Goal: Find contact information: Find contact information

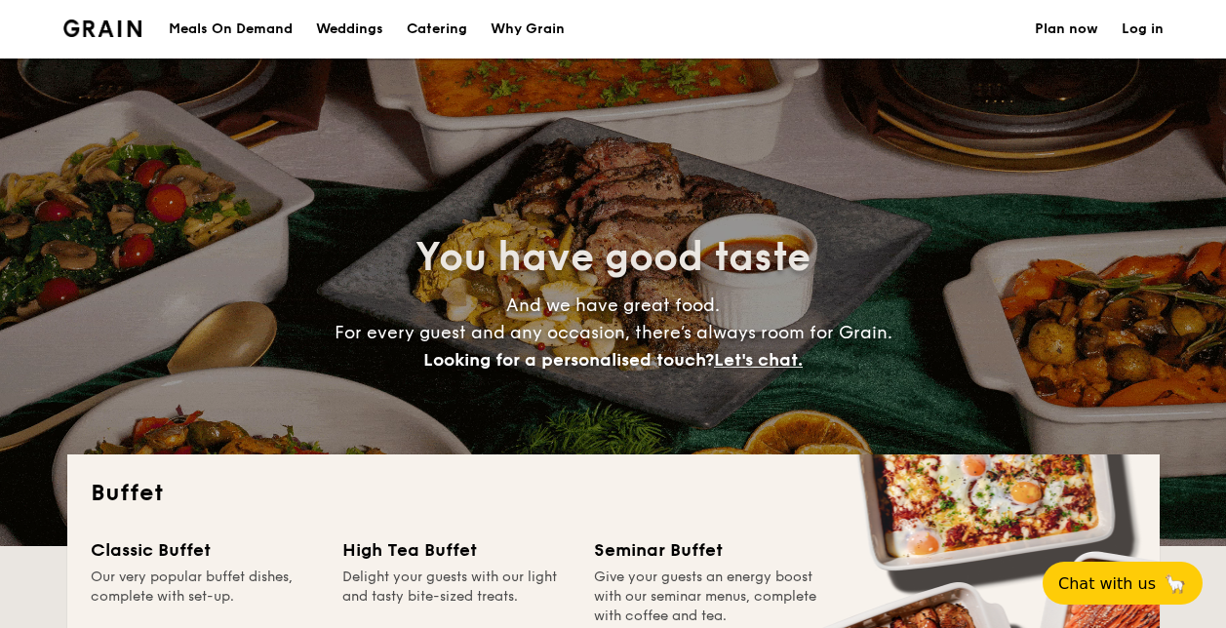
select select
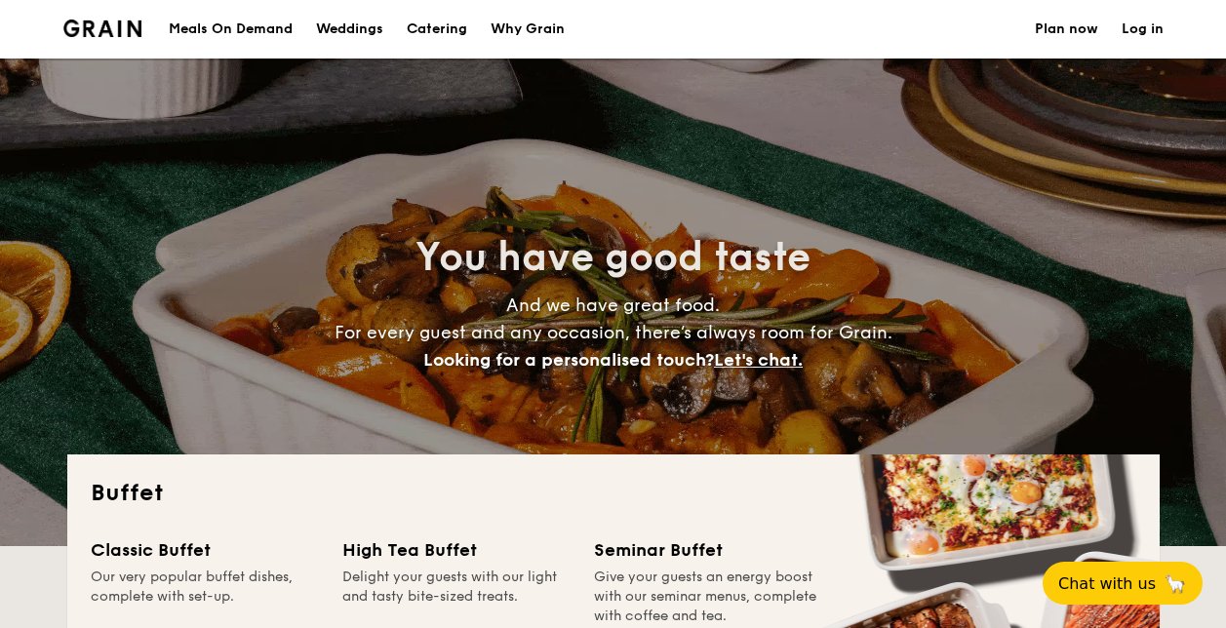
click at [1071, 37] on link "Plan now" at bounding box center [1066, 29] width 63 height 59
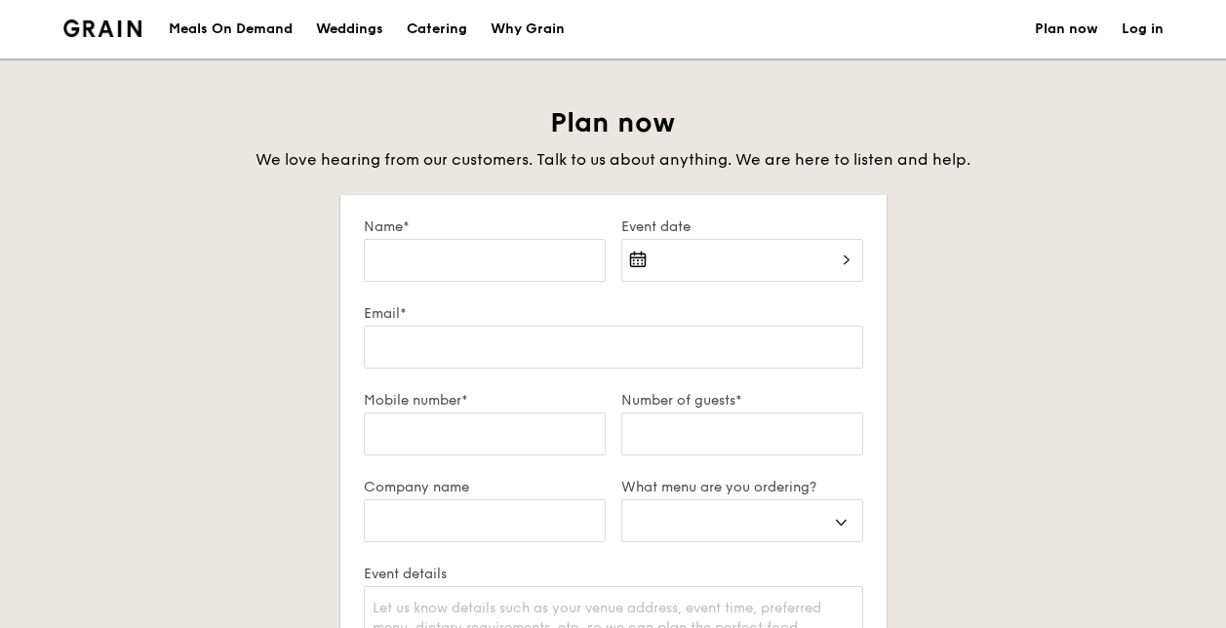
select select
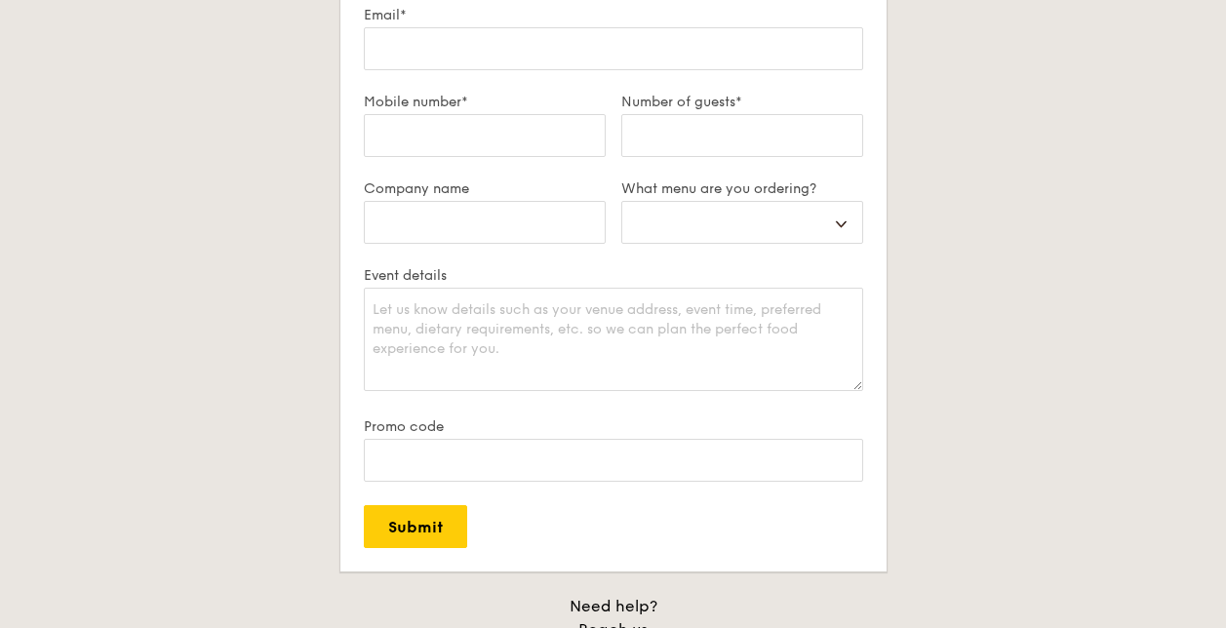
scroll to position [488, 0]
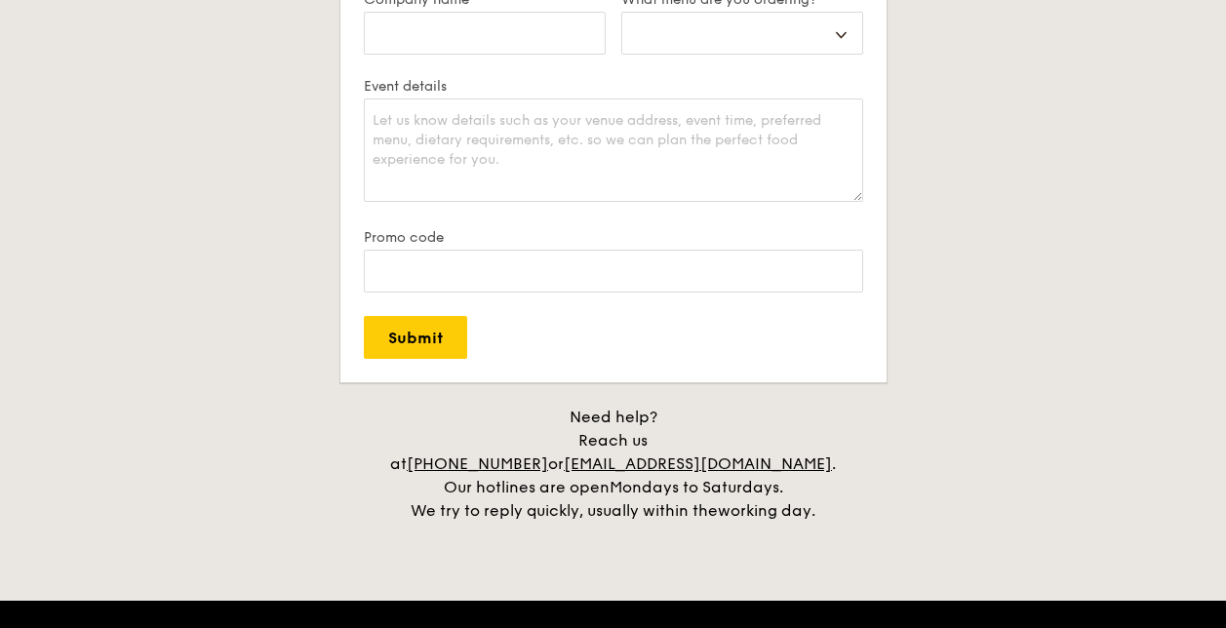
drag, startPoint x: 629, startPoint y: 443, endPoint x: 821, endPoint y: 446, distance: 192.1
click at [821, 446] on div "Need help? Reach us at [PHONE_NUMBER] or [EMAIL_ADDRESS][DOMAIN_NAME] . Our hot…" at bounding box center [614, 464] width 488 height 117
click at [638, 484] on div "Need help? Reach us at [PHONE_NUMBER] or [EMAIL_ADDRESS][DOMAIN_NAME] . Our hot…" at bounding box center [614, 464] width 488 height 117
drag, startPoint x: 629, startPoint y: 439, endPoint x: 816, endPoint y: 433, distance: 187.3
click at [816, 433] on div "Need help? Reach us at +65 3163 5335 or concierge@grain.com.sg . Our hotlines a…" at bounding box center [614, 464] width 488 height 117
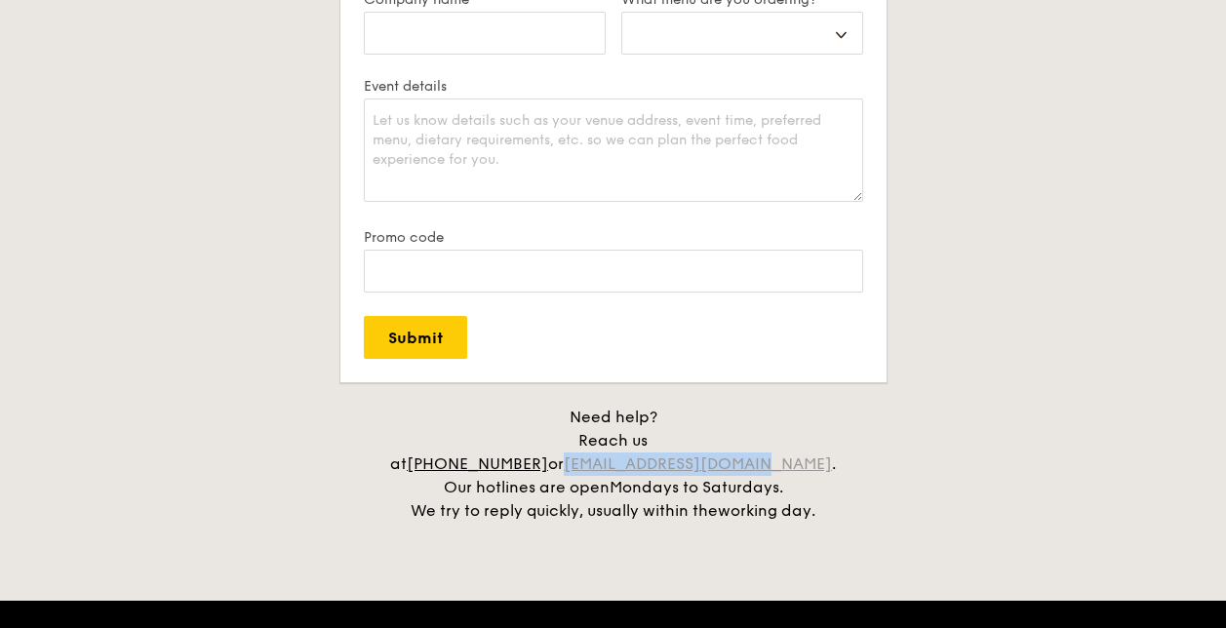
copy link "[EMAIL_ADDRESS][DOMAIN_NAME]"
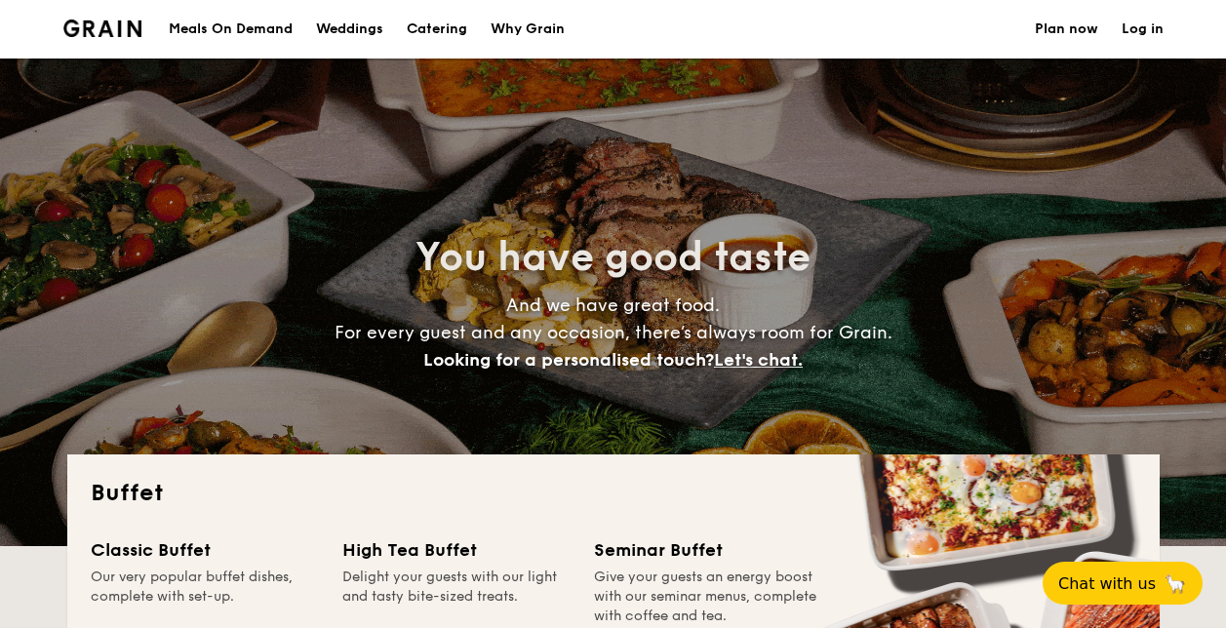
select select
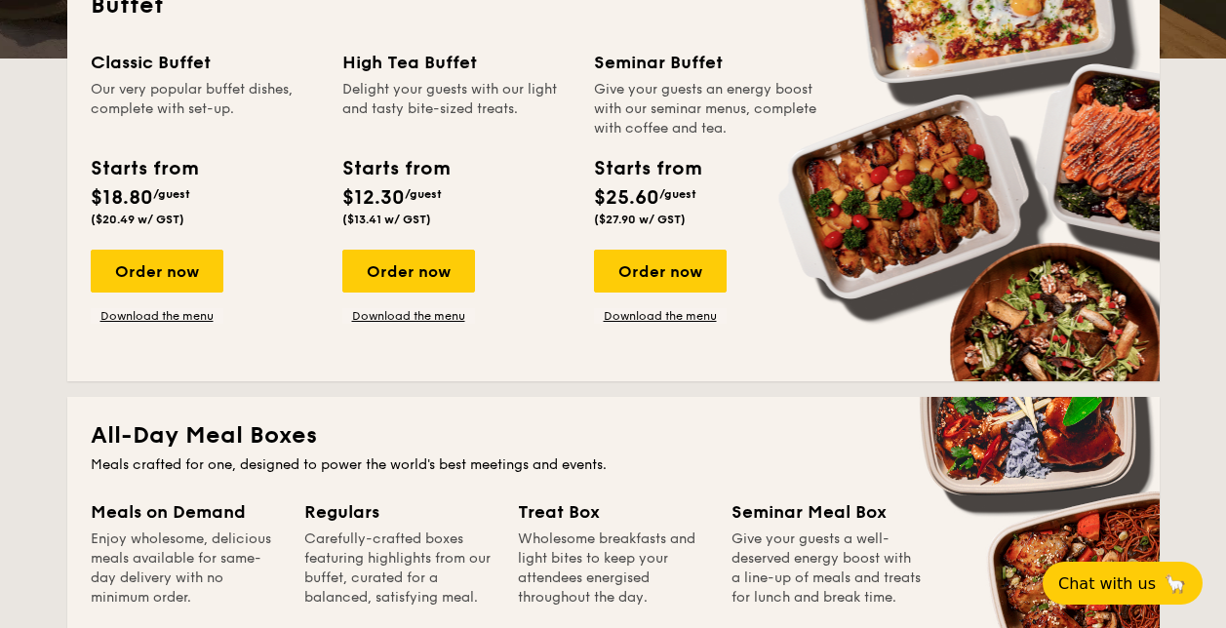
scroll to position [293, 0]
